Goal: Transaction & Acquisition: Purchase product/service

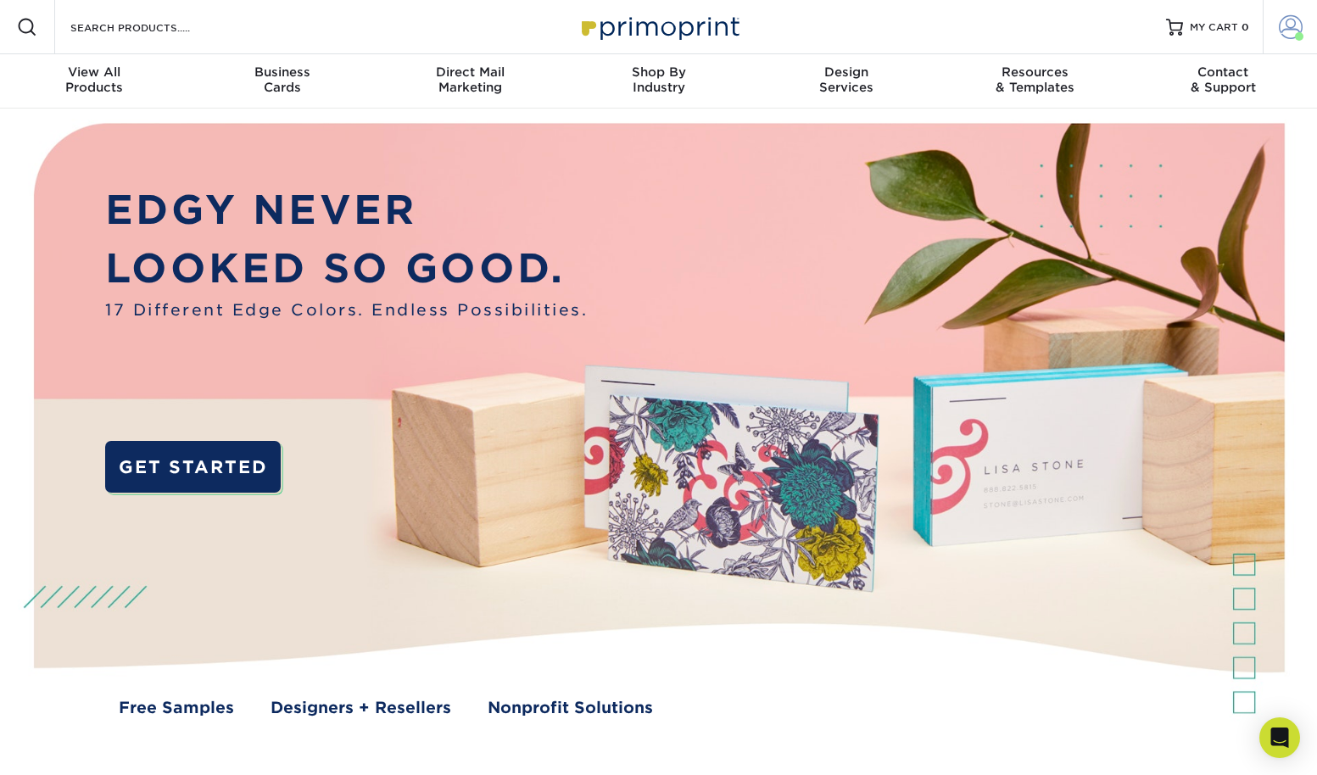
click at [1290, 25] on span at bounding box center [1290, 27] width 24 height 24
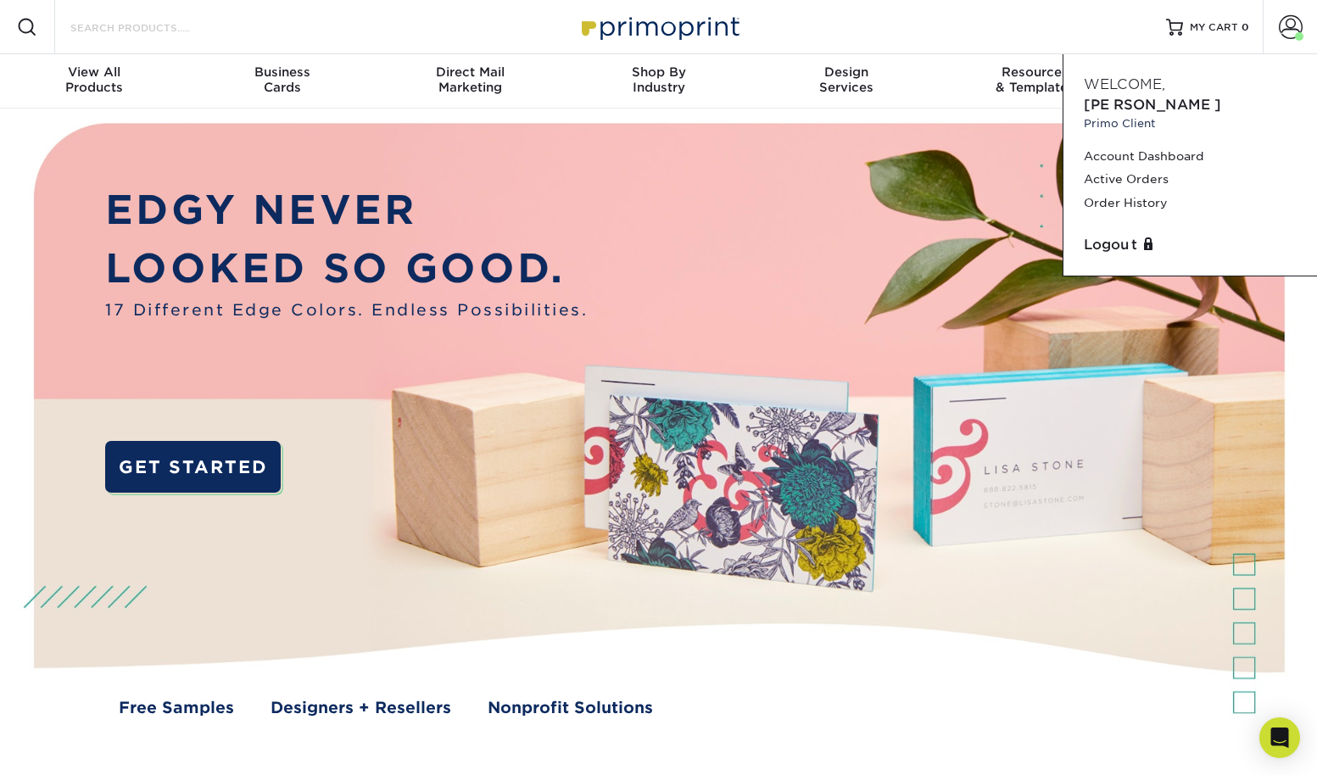
click at [167, 24] on input "Search Products" at bounding box center [151, 27] width 165 height 20
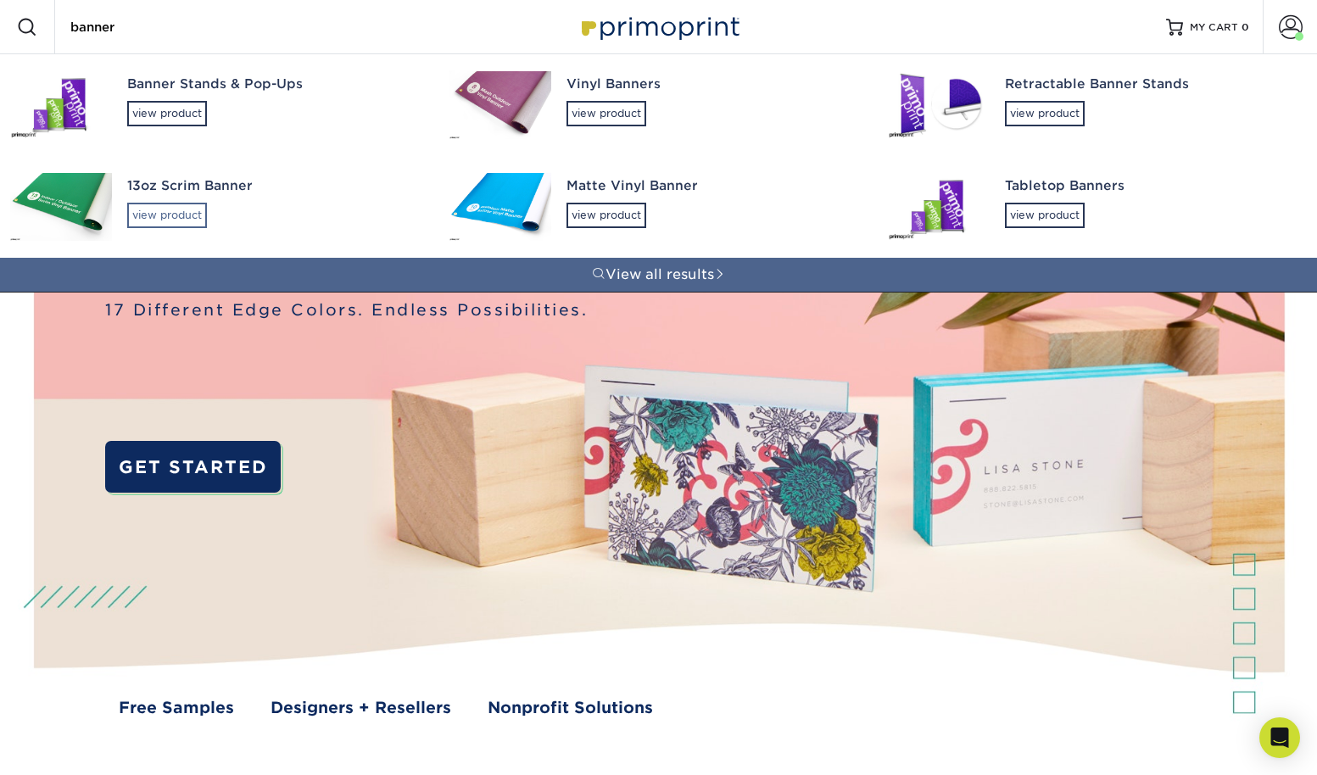
type input "banner"
click at [172, 213] on div "view product" at bounding box center [167, 215] width 80 height 25
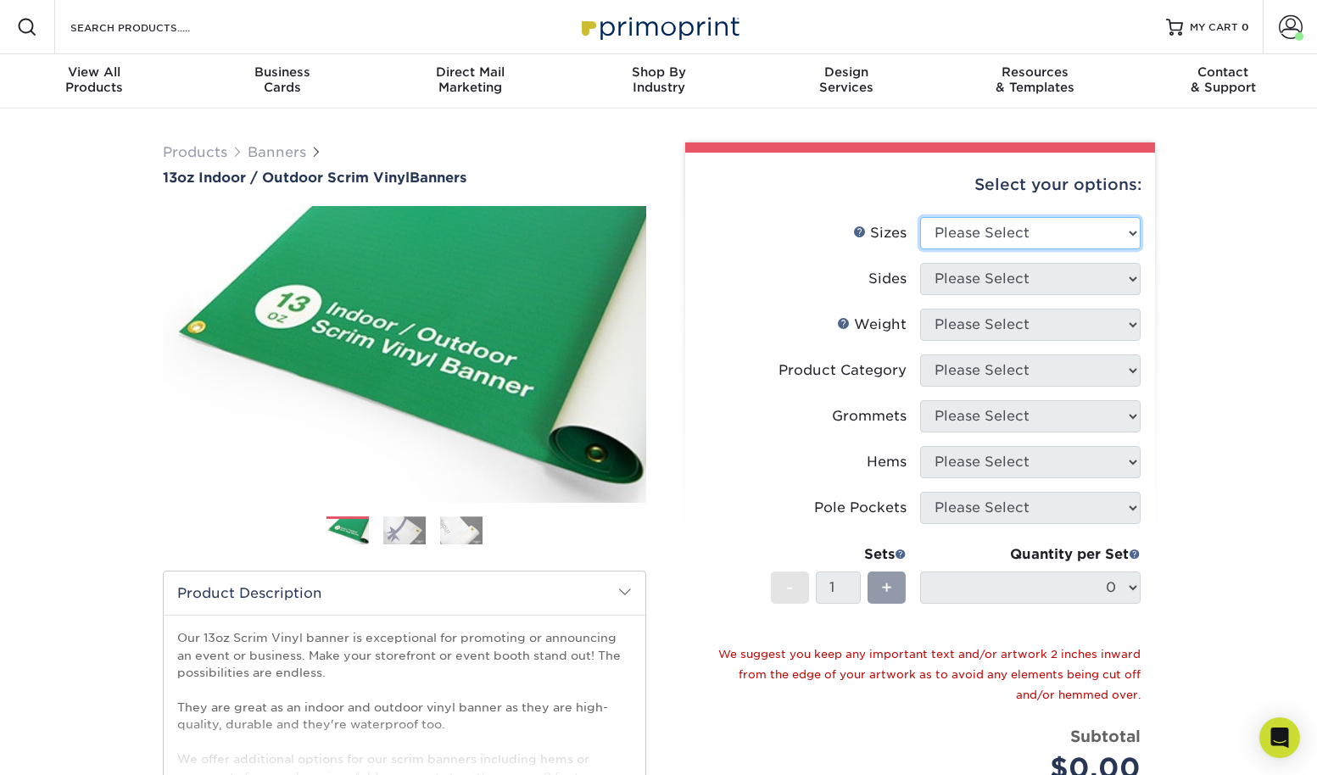
select select "48.00x96.00"
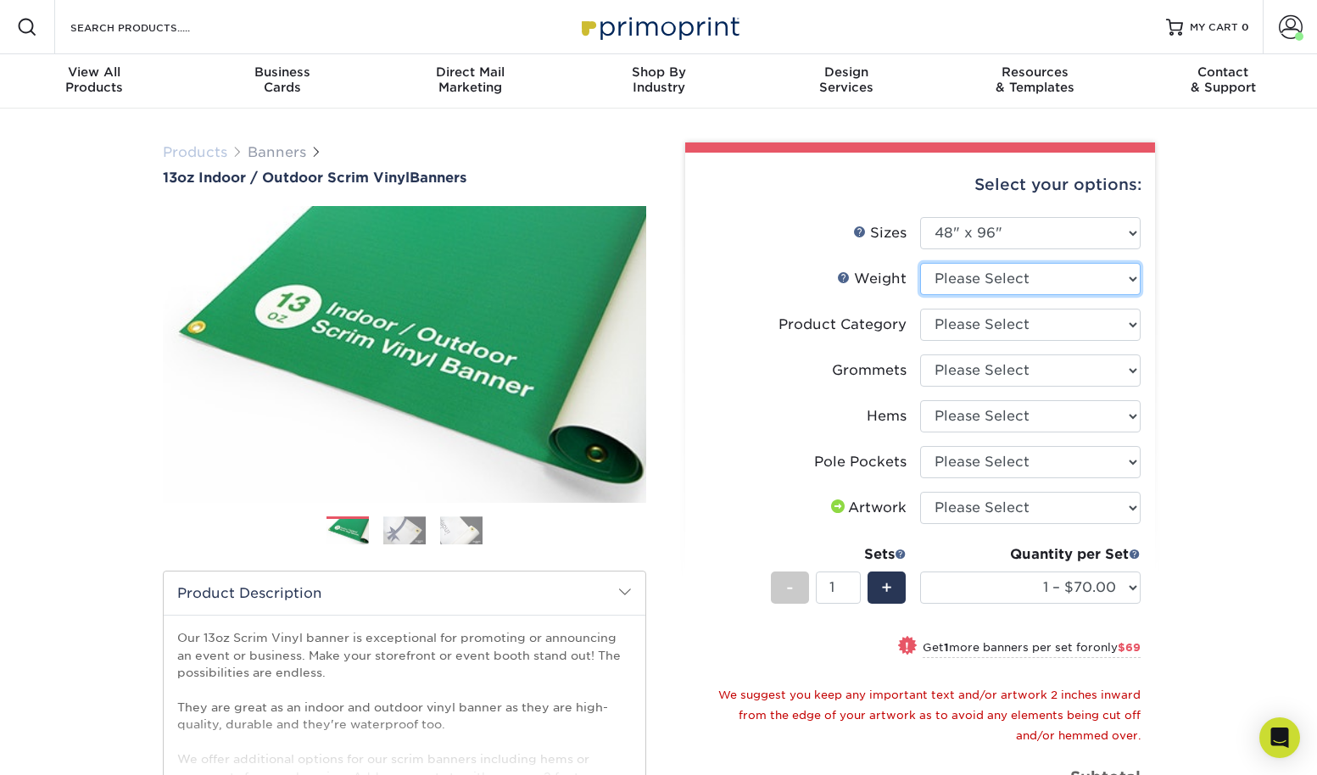
click at [944, 276] on select "Please Select 13OZ" at bounding box center [1030, 279] width 220 height 32
select select "13OZ"
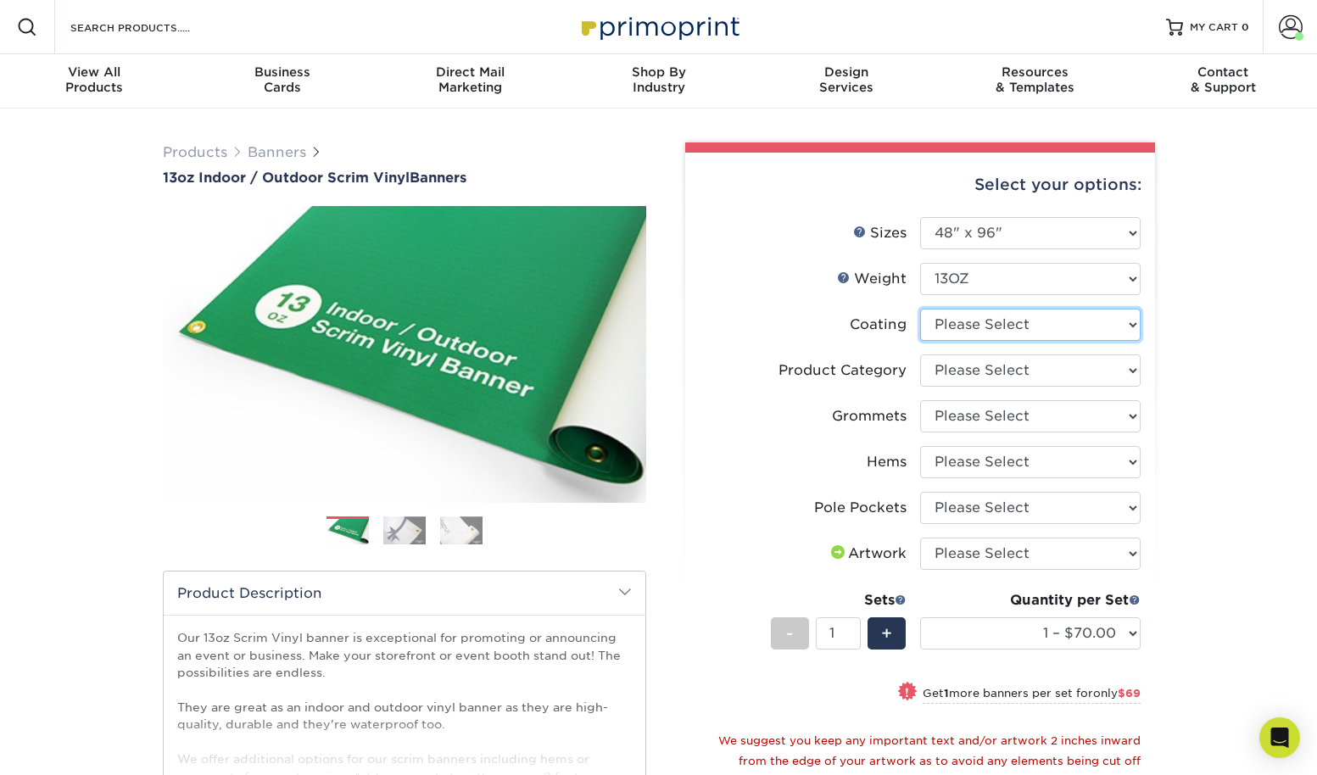
select select "3e7618de-abca-4bda-9f97-8b9129e913d8"
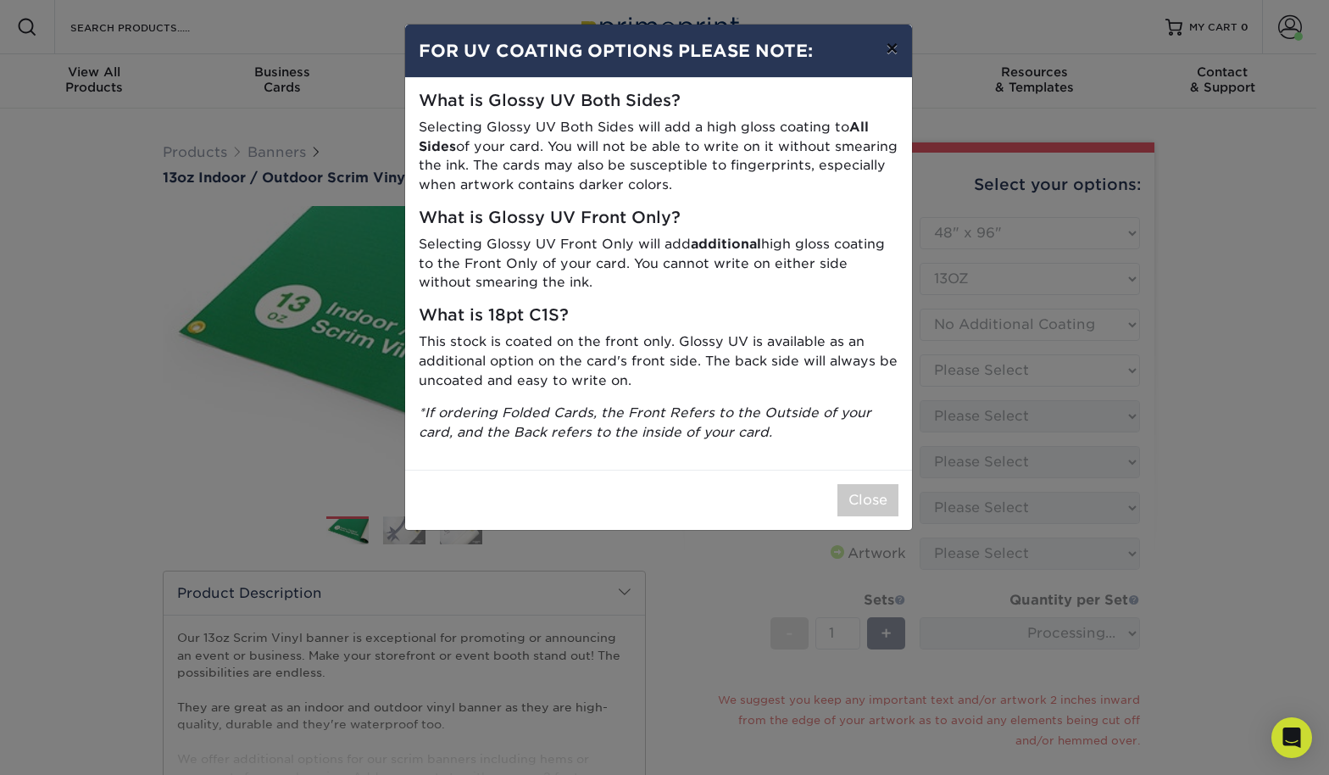
click at [896, 53] on button "×" at bounding box center [891, 48] width 39 height 47
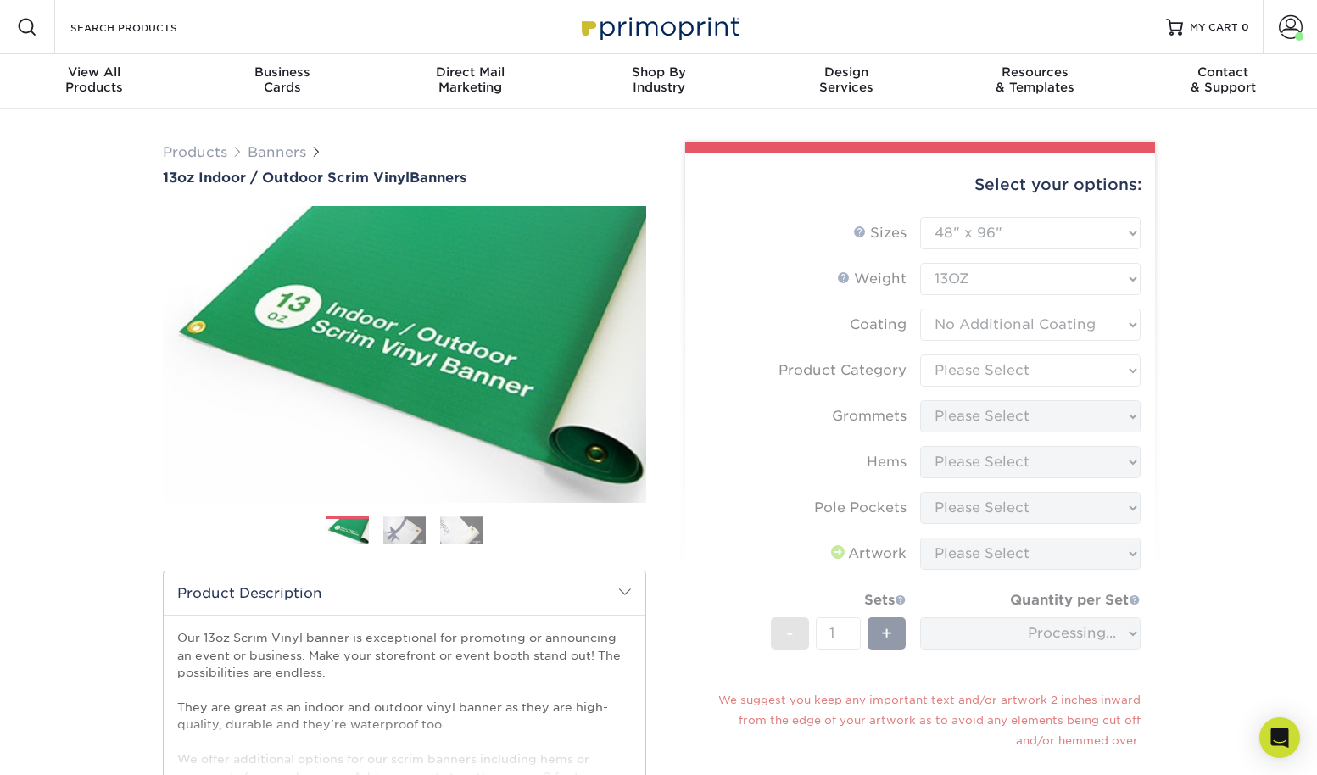
click at [954, 371] on form "Sizes Help Sizes Please Select 24" x 36" 24" x 48" 36" x 48" 36" x 60" 36" x 72…" at bounding box center [920, 551] width 443 height 668
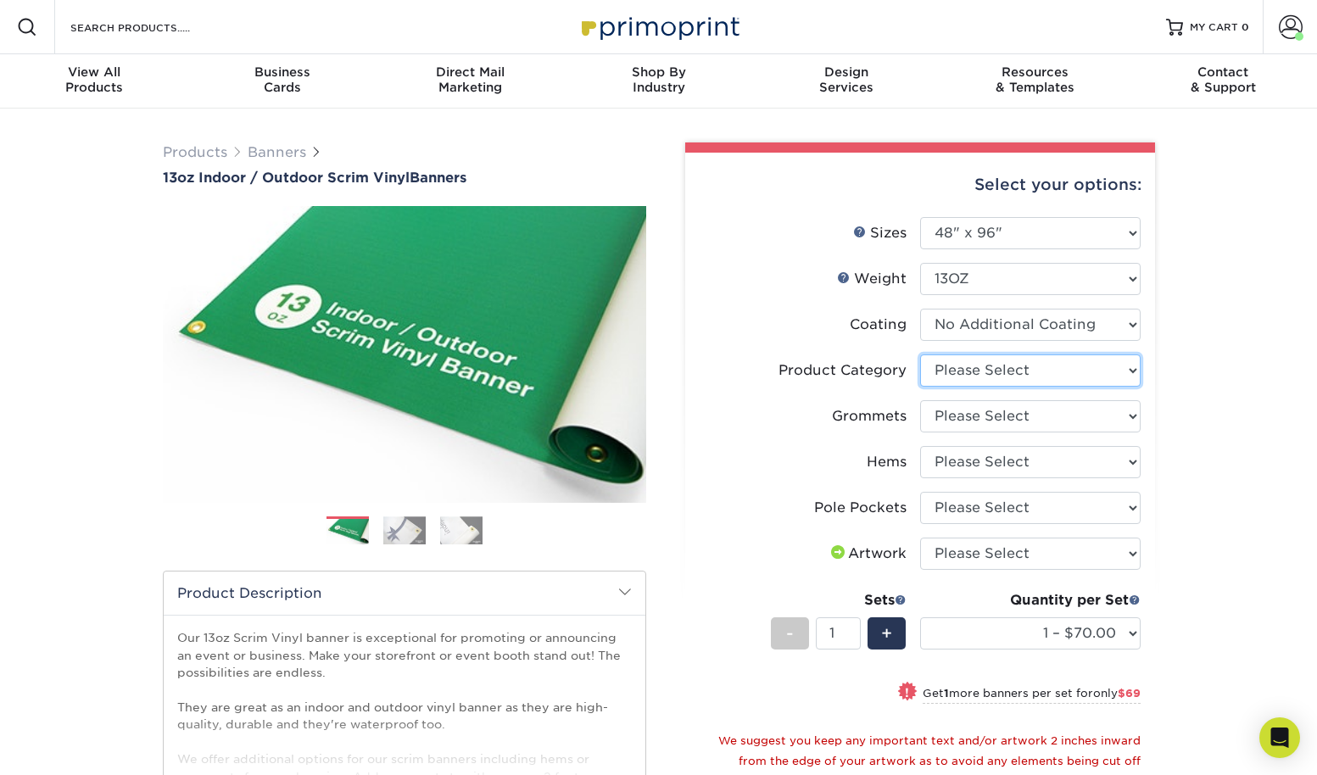
select select "bb192c35-bb20-422d-b6fe-0c7f48e5aa48"
select select "a5b9485c-574f-4e05-8672-fff987811a74"
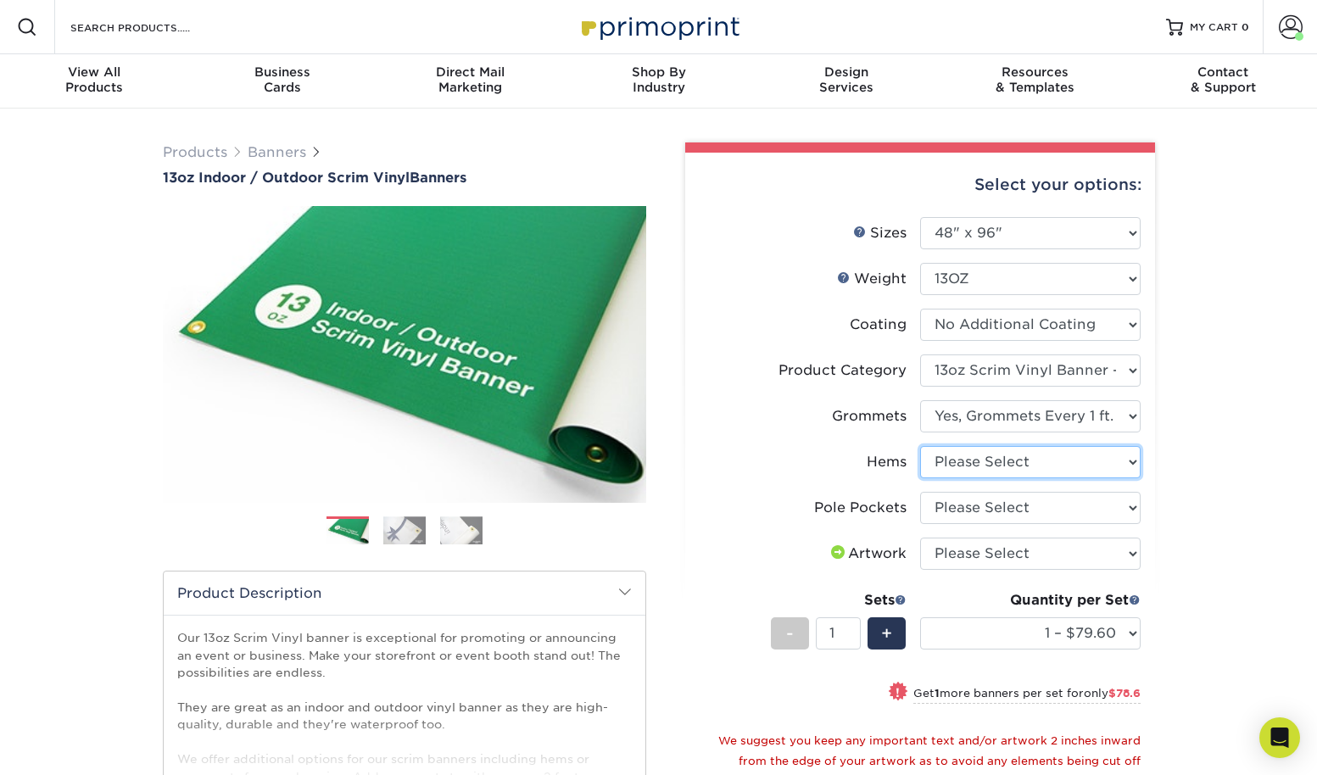
select select "799b34bf-ff99-4291-b254-51157b744628"
select select "462c5fe9-21e9-49a0-afb4-1c6e8664fe13"
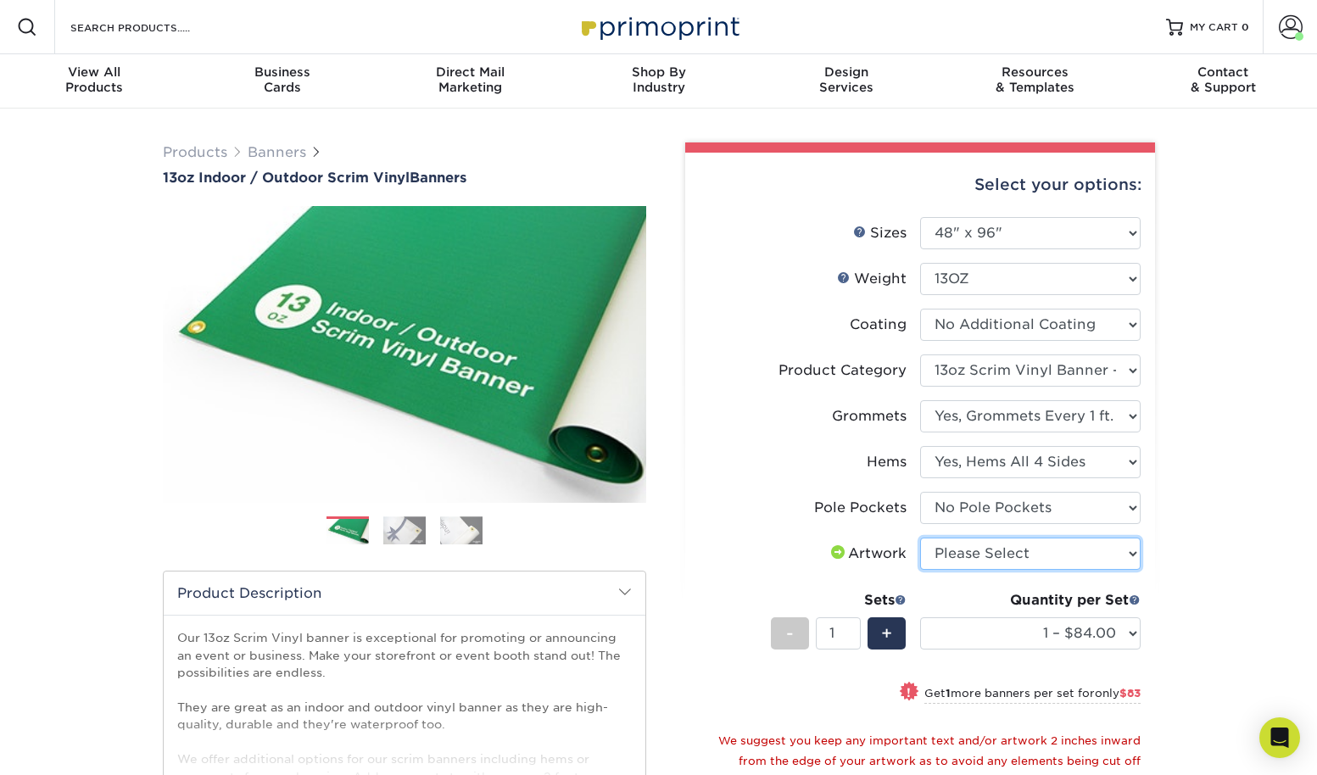
select select "upload"
click at [956, 568] on select "Please Select I will upload files I need a design - $50" at bounding box center [1030, 553] width 220 height 32
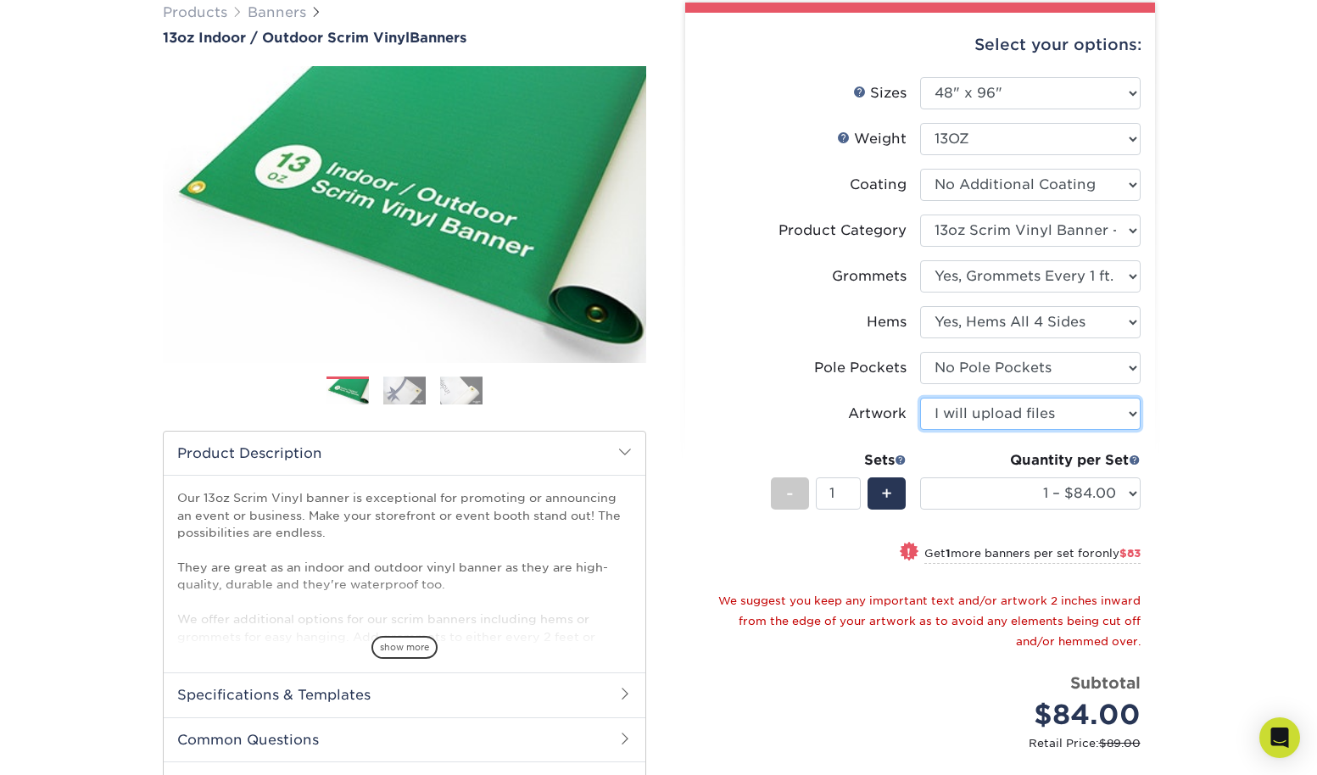
scroll to position [259, 0]
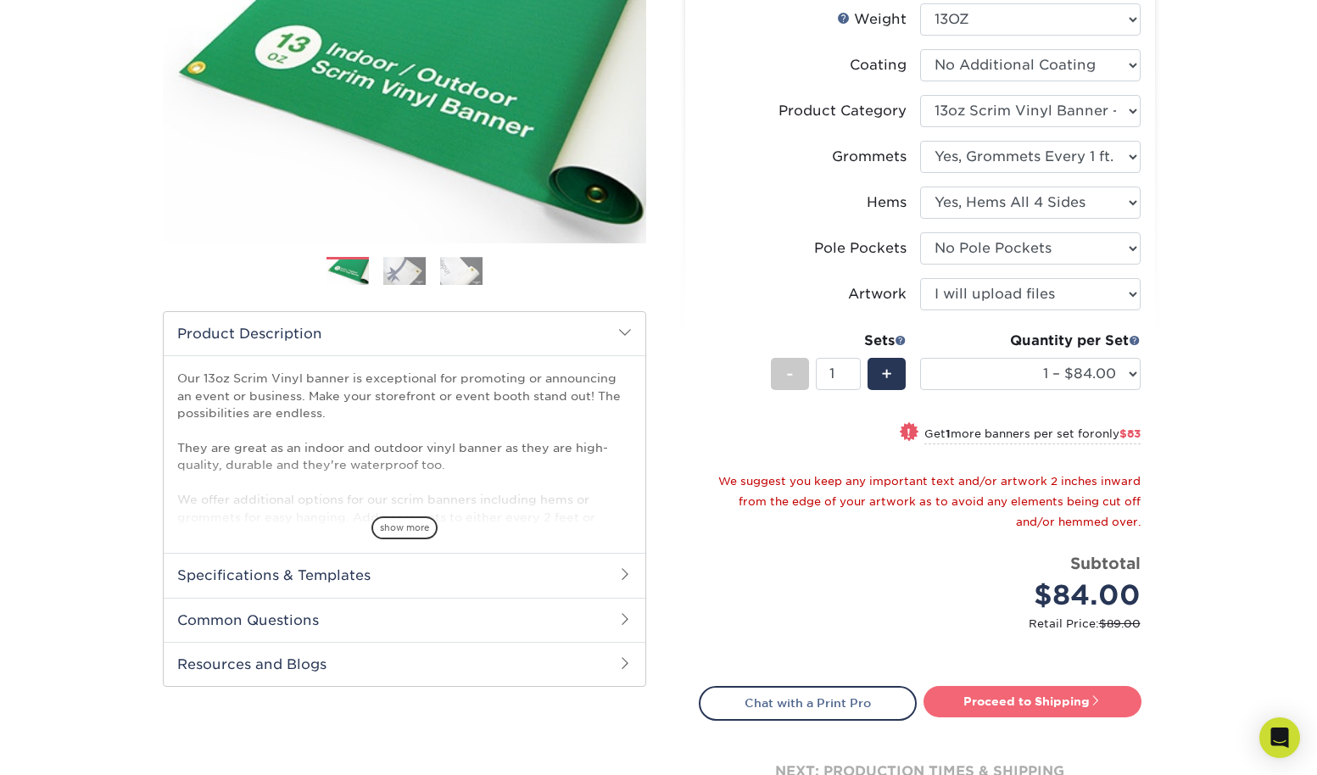
click at [1022, 699] on link "Proceed to Shipping" at bounding box center [1032, 701] width 218 height 31
type input "Set 1"
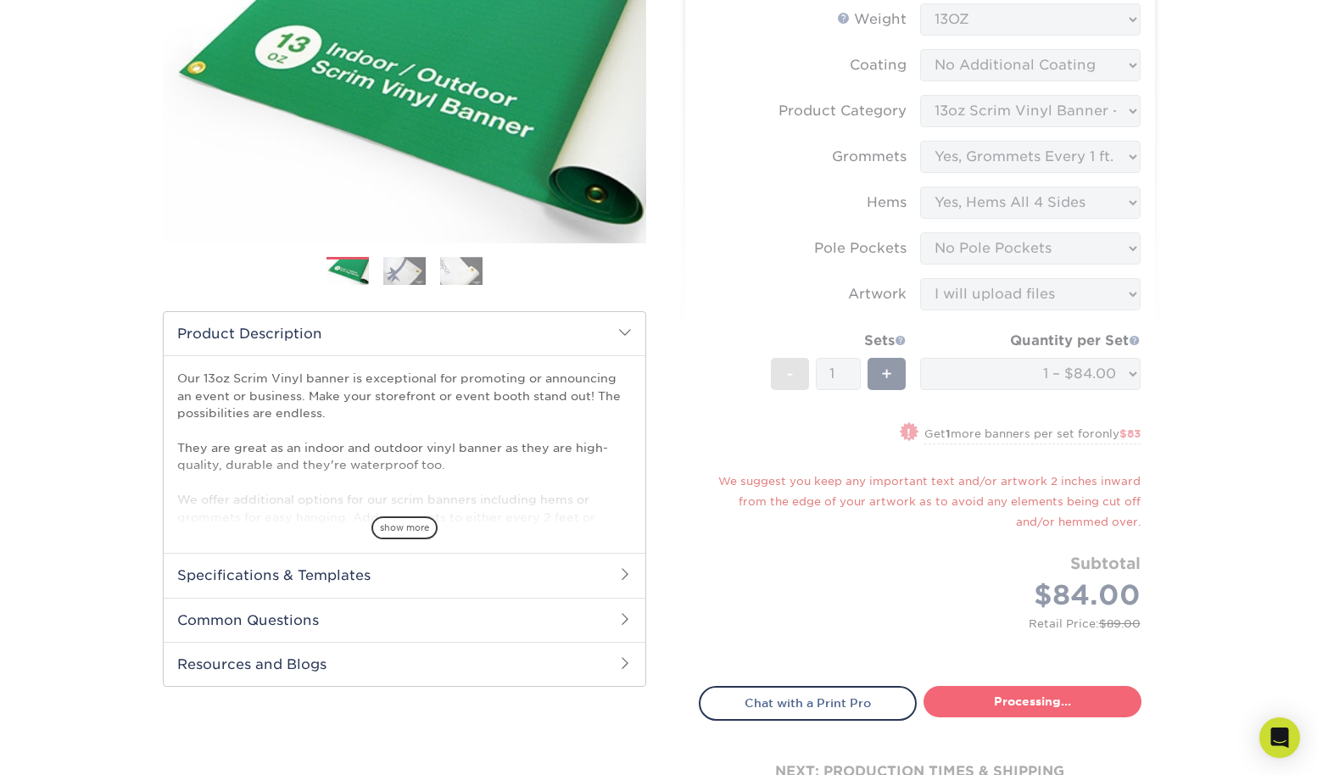
select select "05365baf-160f-450b-940a-30c77613933f"
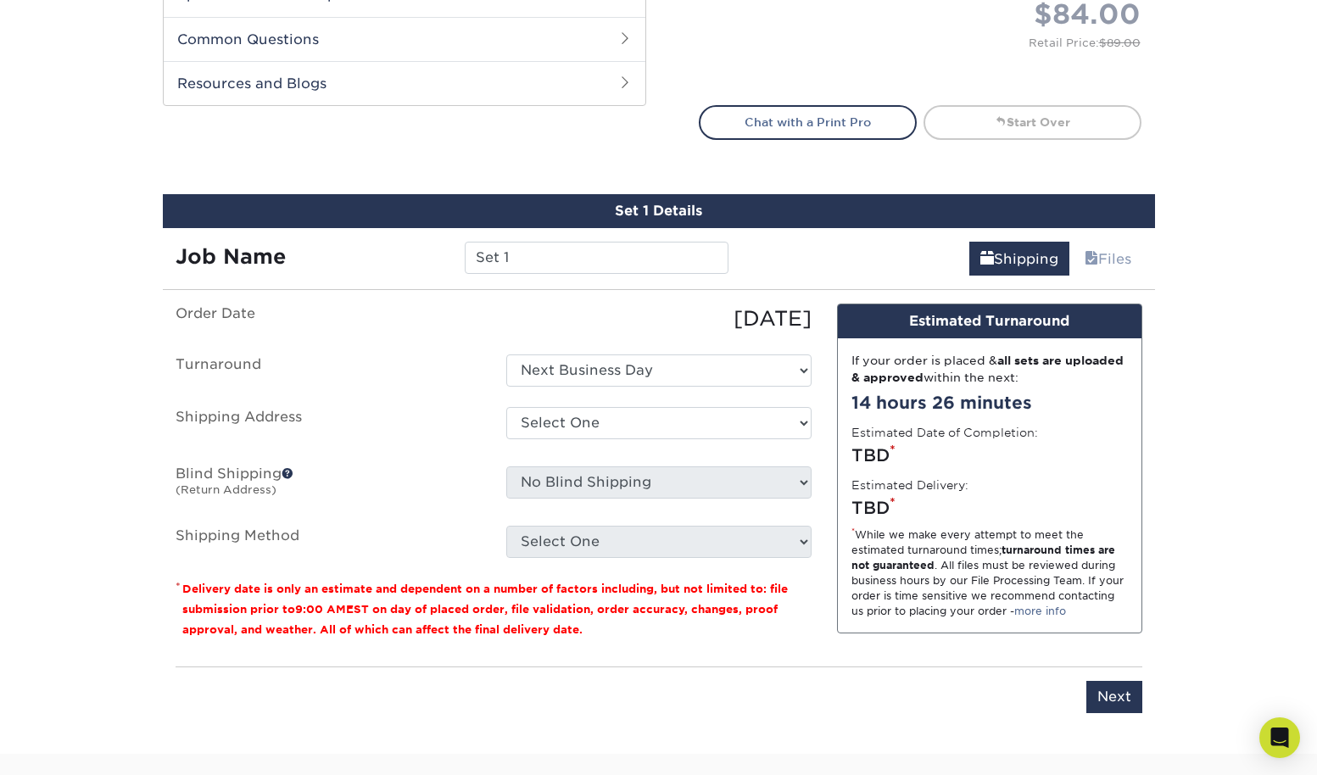
scroll to position [990, 0]
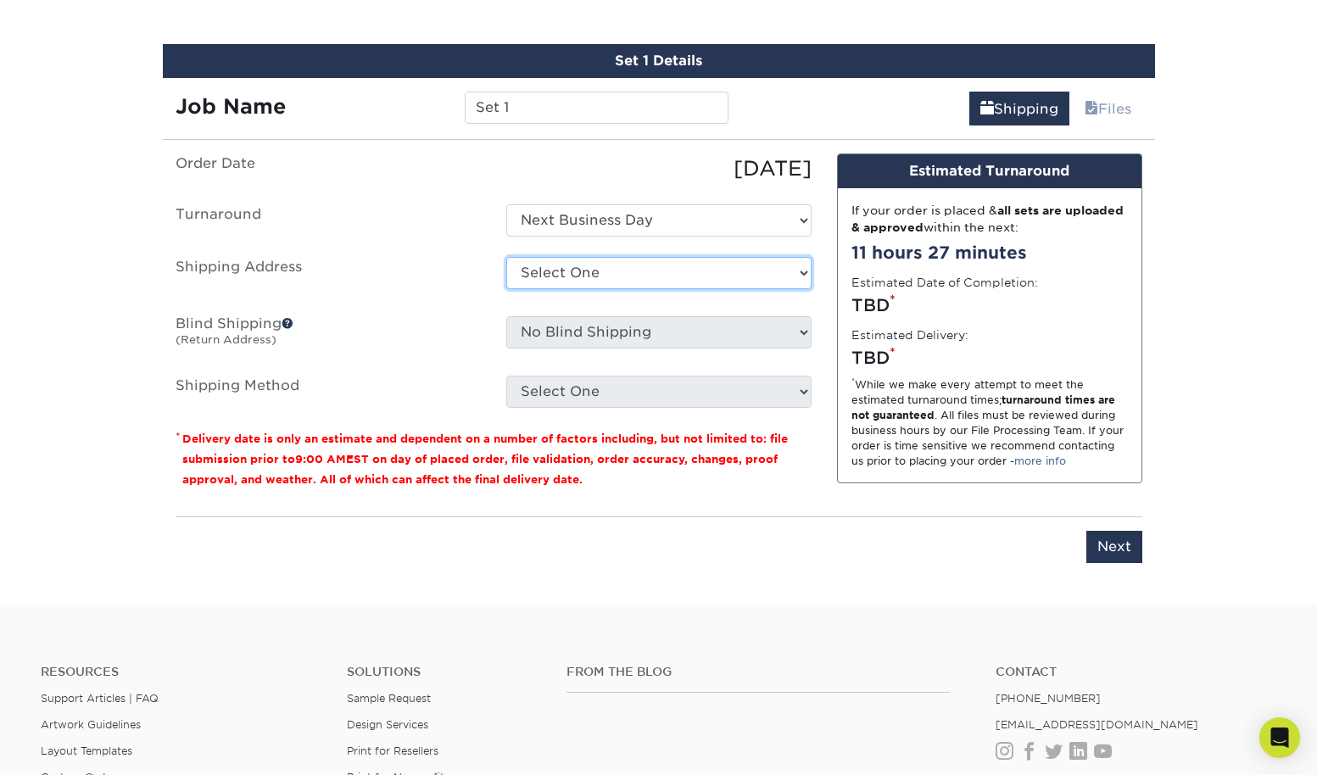
select select "87822"
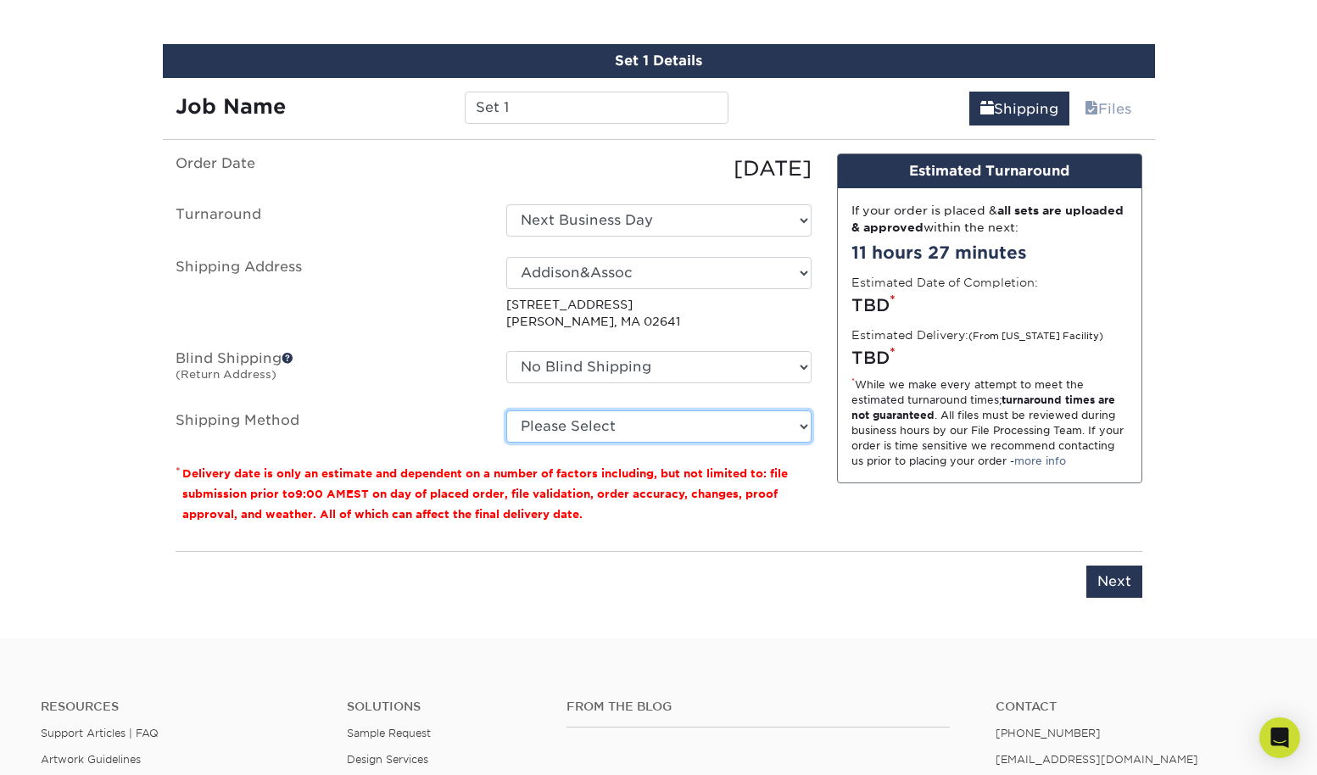
select select "G4MFLATRATE"
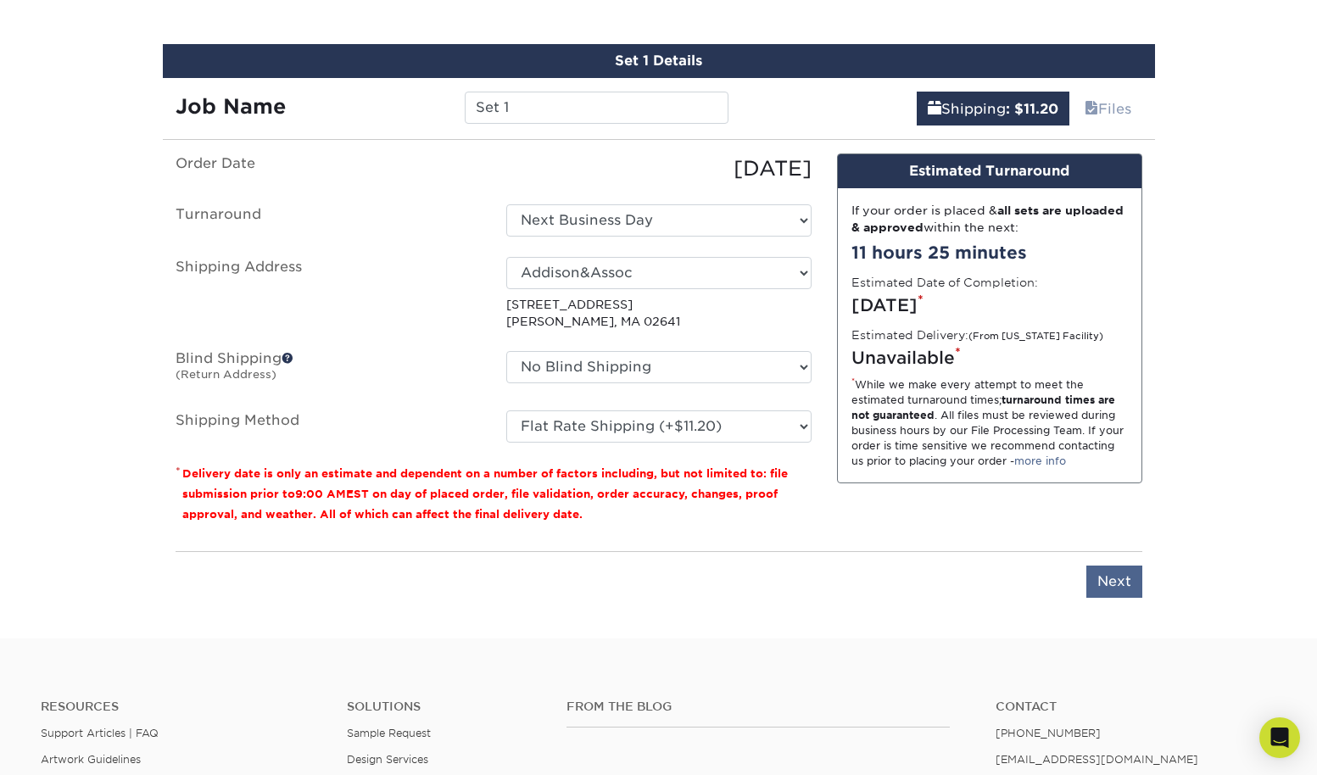
click at [1104, 572] on input "Next" at bounding box center [1114, 581] width 56 height 32
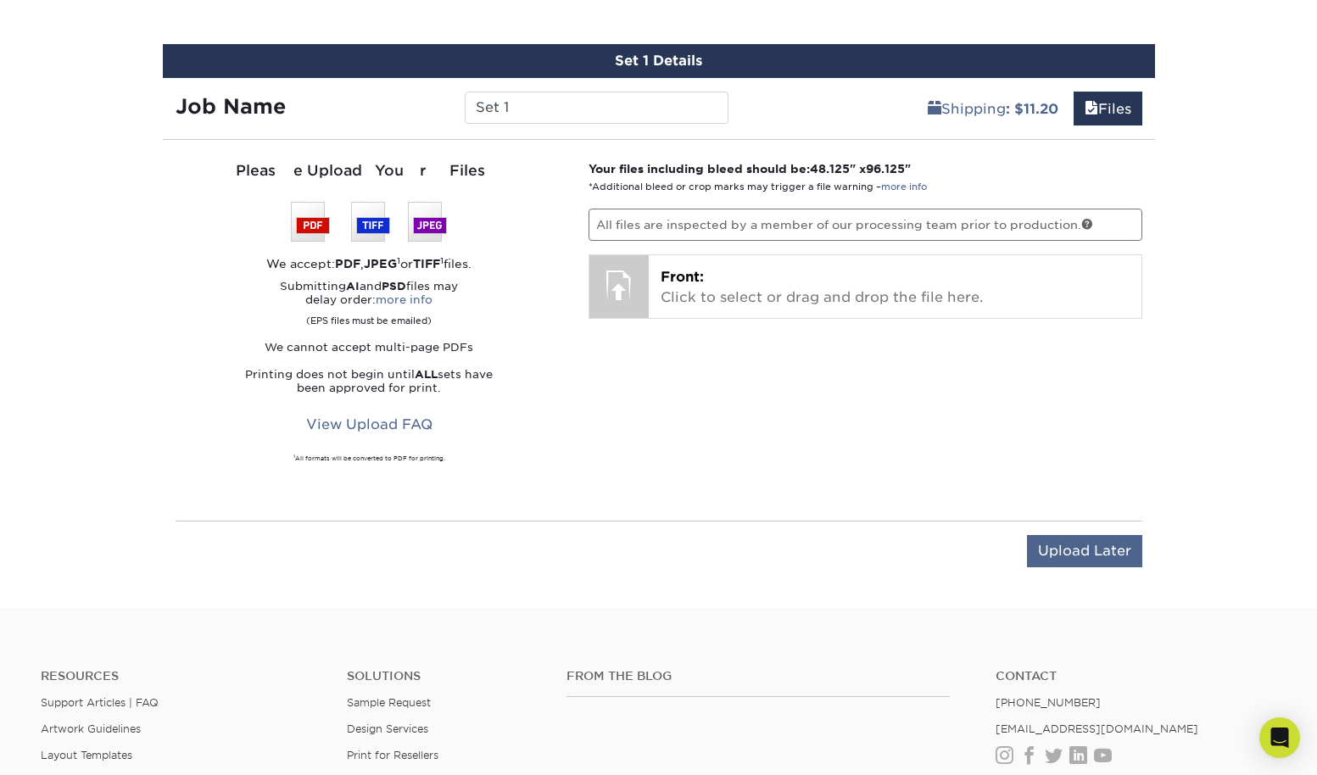
click at [1094, 551] on input "Upload Later" at bounding box center [1084, 551] width 115 height 32
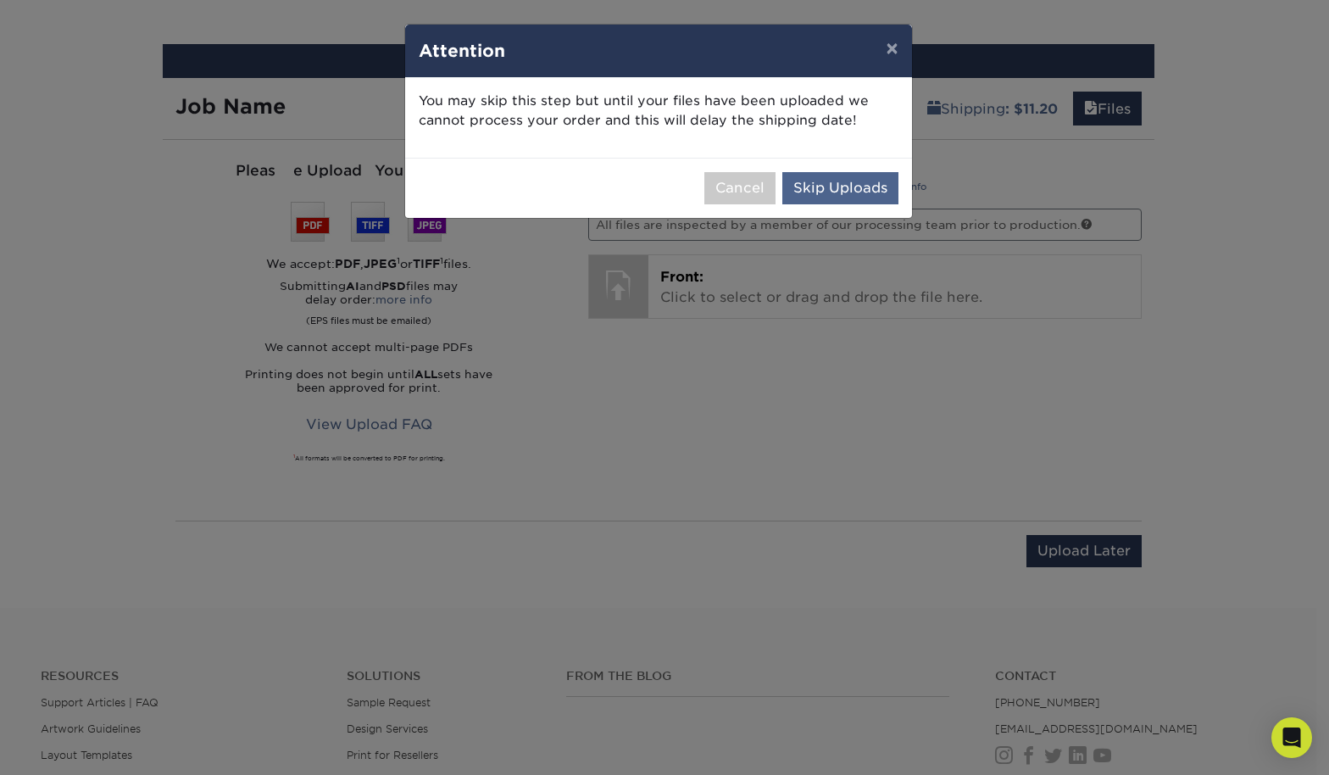
click at [859, 185] on button "Skip Uploads" at bounding box center [840, 188] width 116 height 32
